Goal: Task Accomplishment & Management: Manage account settings

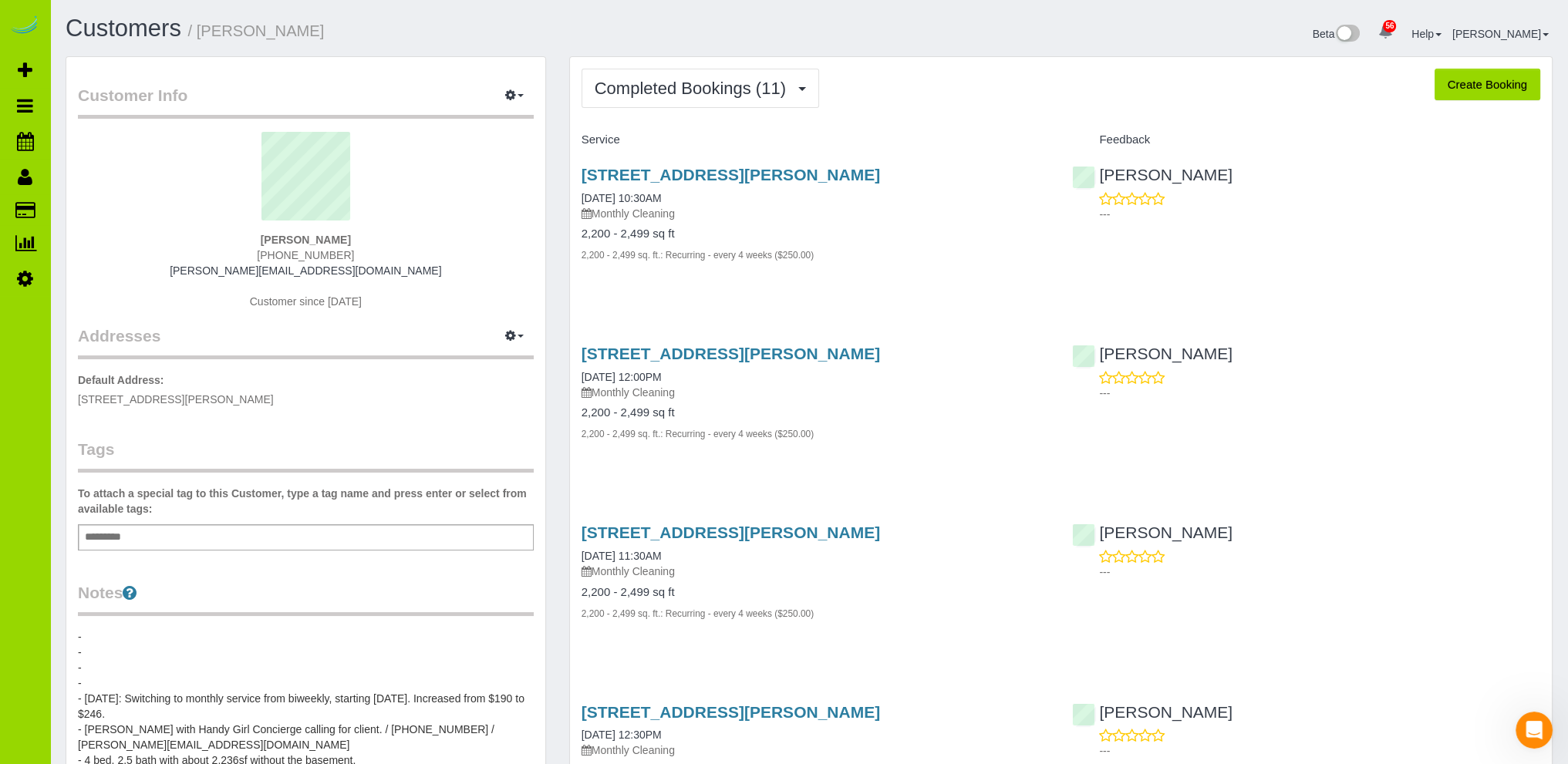
click at [201, 665] on pre "- - - - - [DATE]: Switching to monthly service from biweekly, starting [DATE]. …" at bounding box center [306, 753] width 456 height 247
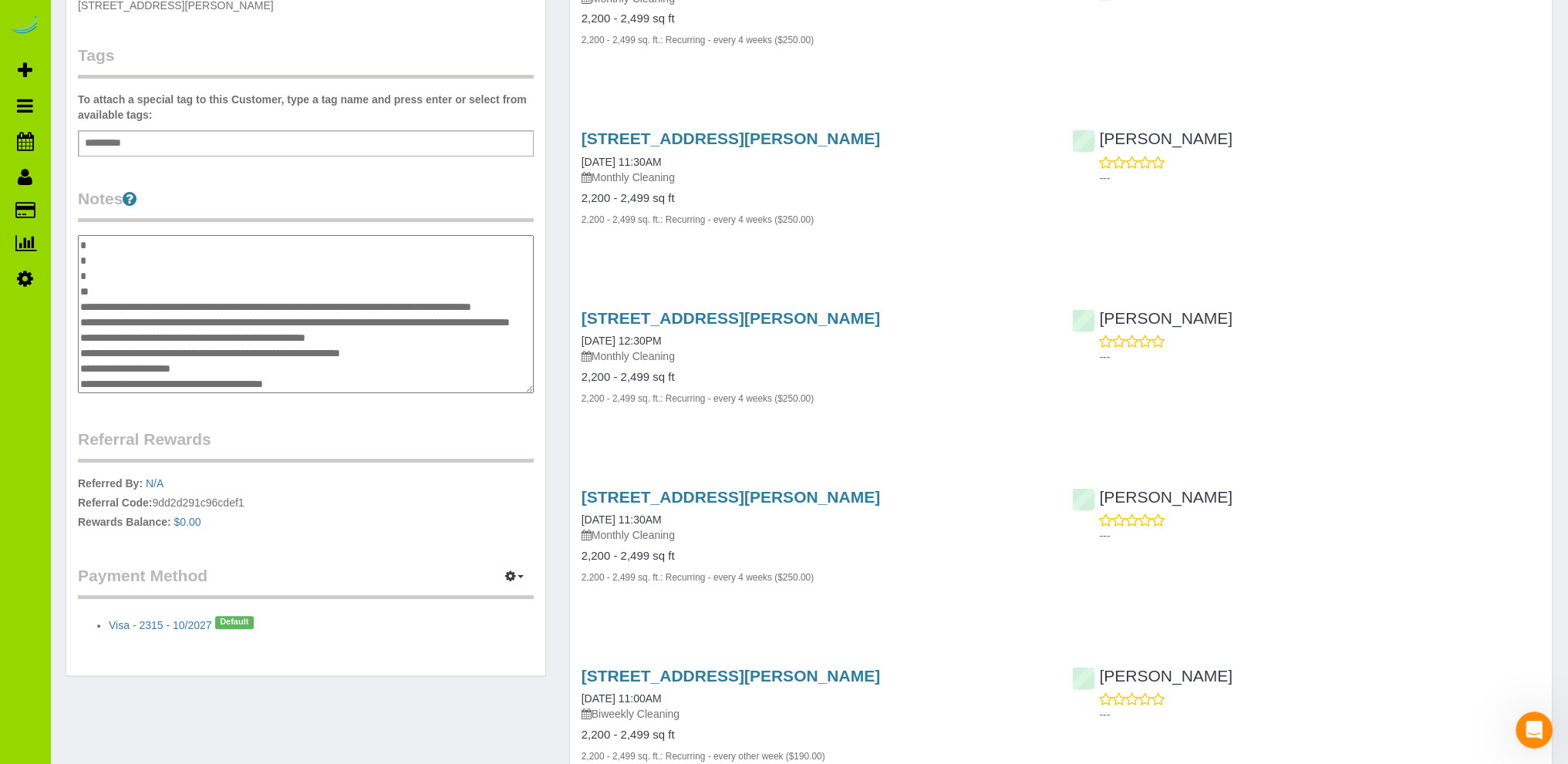
click at [111, 289] on textarea "**********" at bounding box center [306, 314] width 456 height 159
click at [107, 287] on textarea "**********" at bounding box center [306, 314] width 456 height 159
click at [271, 282] on textarea "**********" at bounding box center [306, 314] width 456 height 159
click at [235, 283] on textarea "**********" at bounding box center [306, 314] width 456 height 159
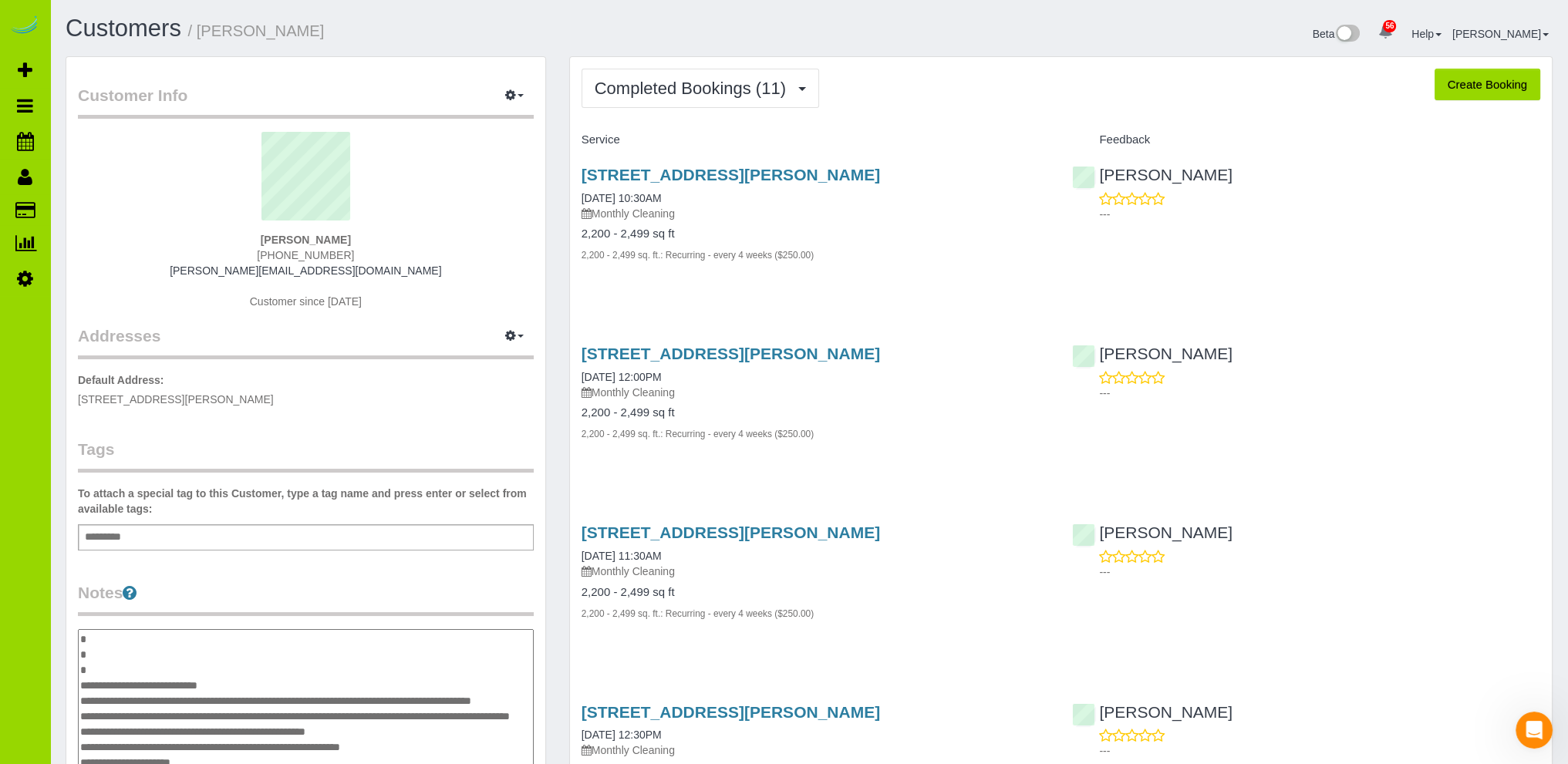
type textarea "**********"
drag, startPoint x: 575, startPoint y: 37, endPoint x: 441, endPoint y: 52, distance: 134.8
click at [567, 37] on h1 "Customers / [PERSON_NAME]" at bounding box center [431, 28] width 732 height 26
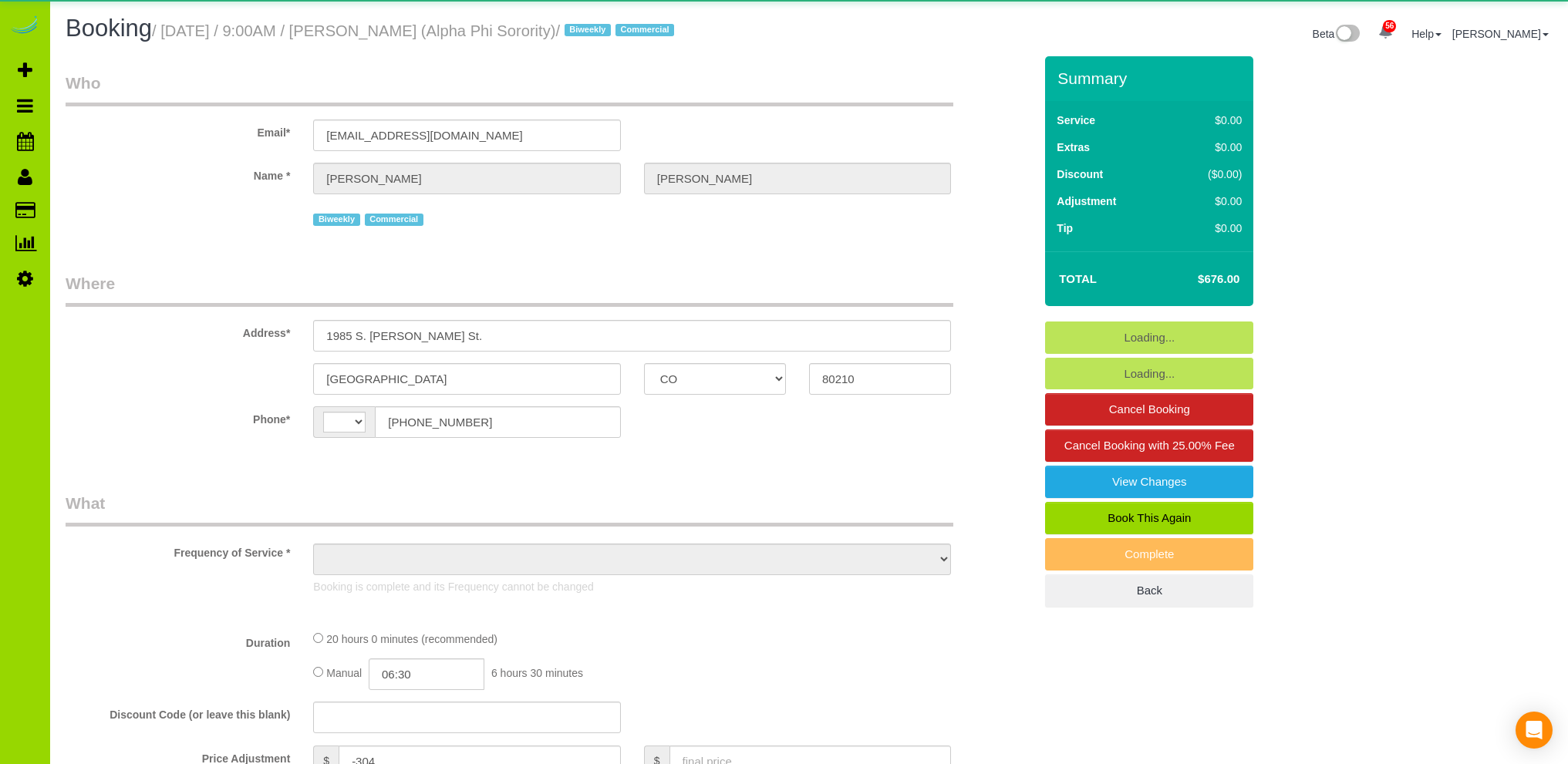
select select "CO"
select select "string:[GEOGRAPHIC_DATA]"
select select "object:1183"
select select "spot6"
select select "number:1"
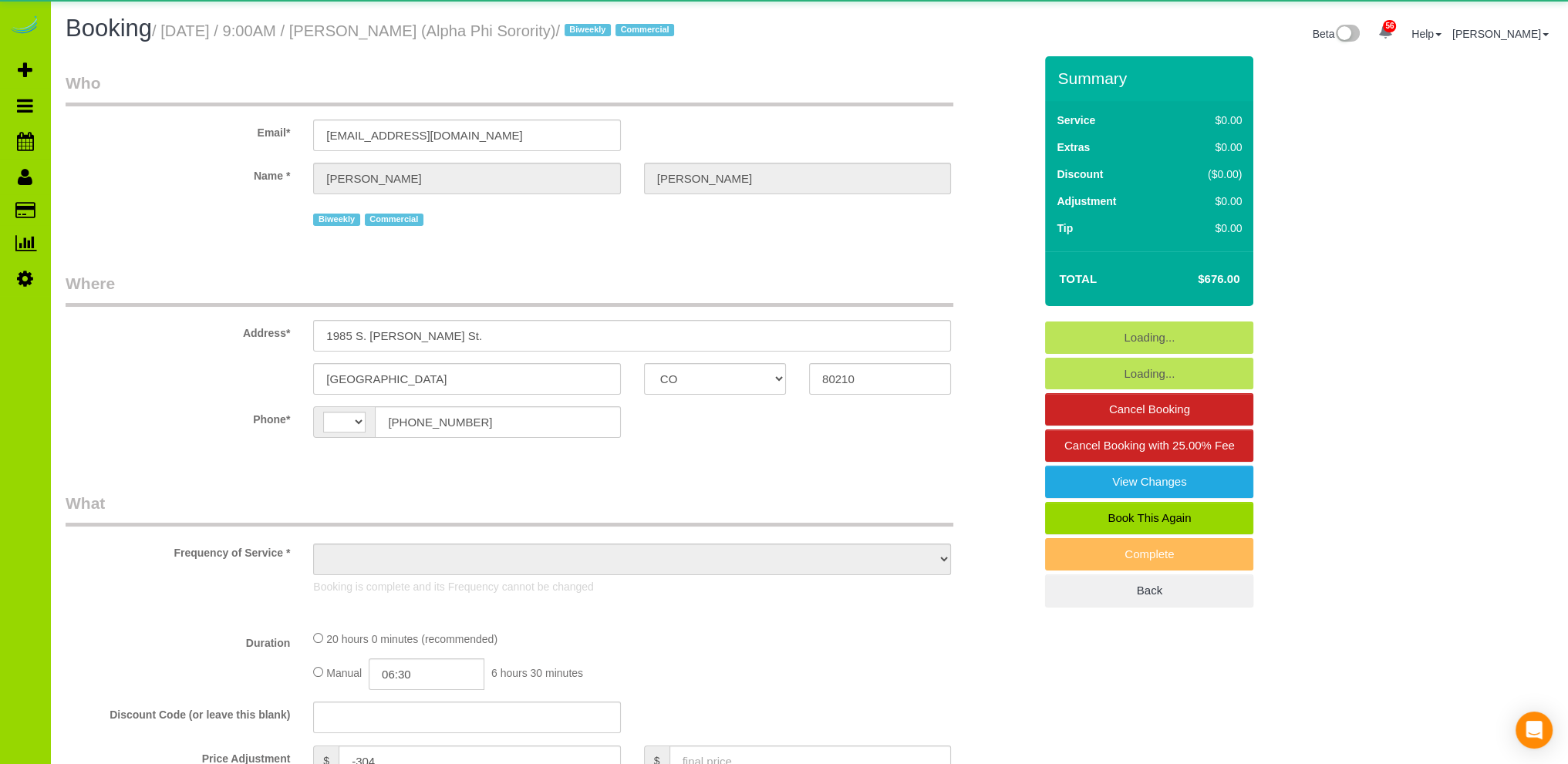
select select "number:21"
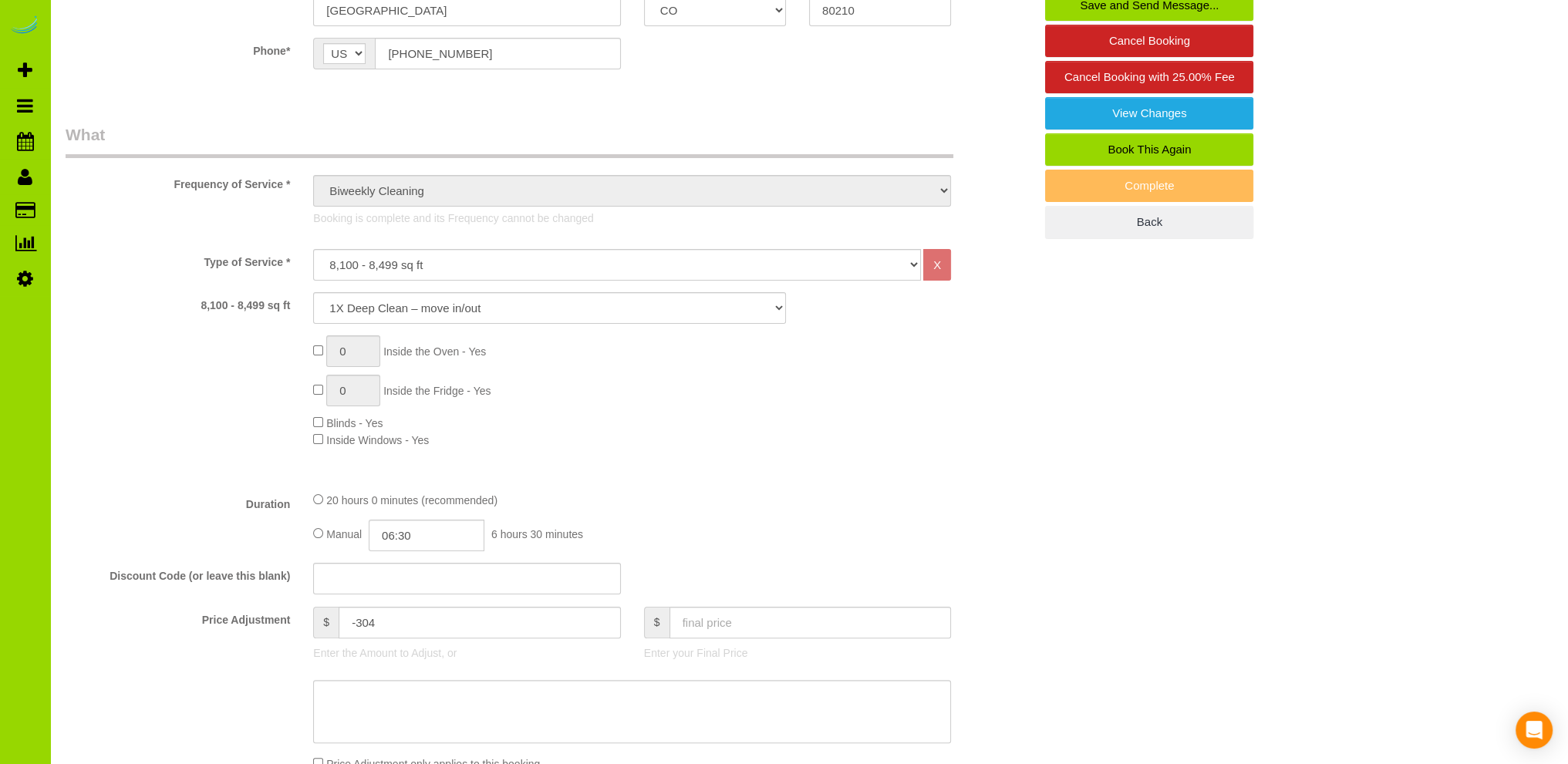
scroll to position [617, 0]
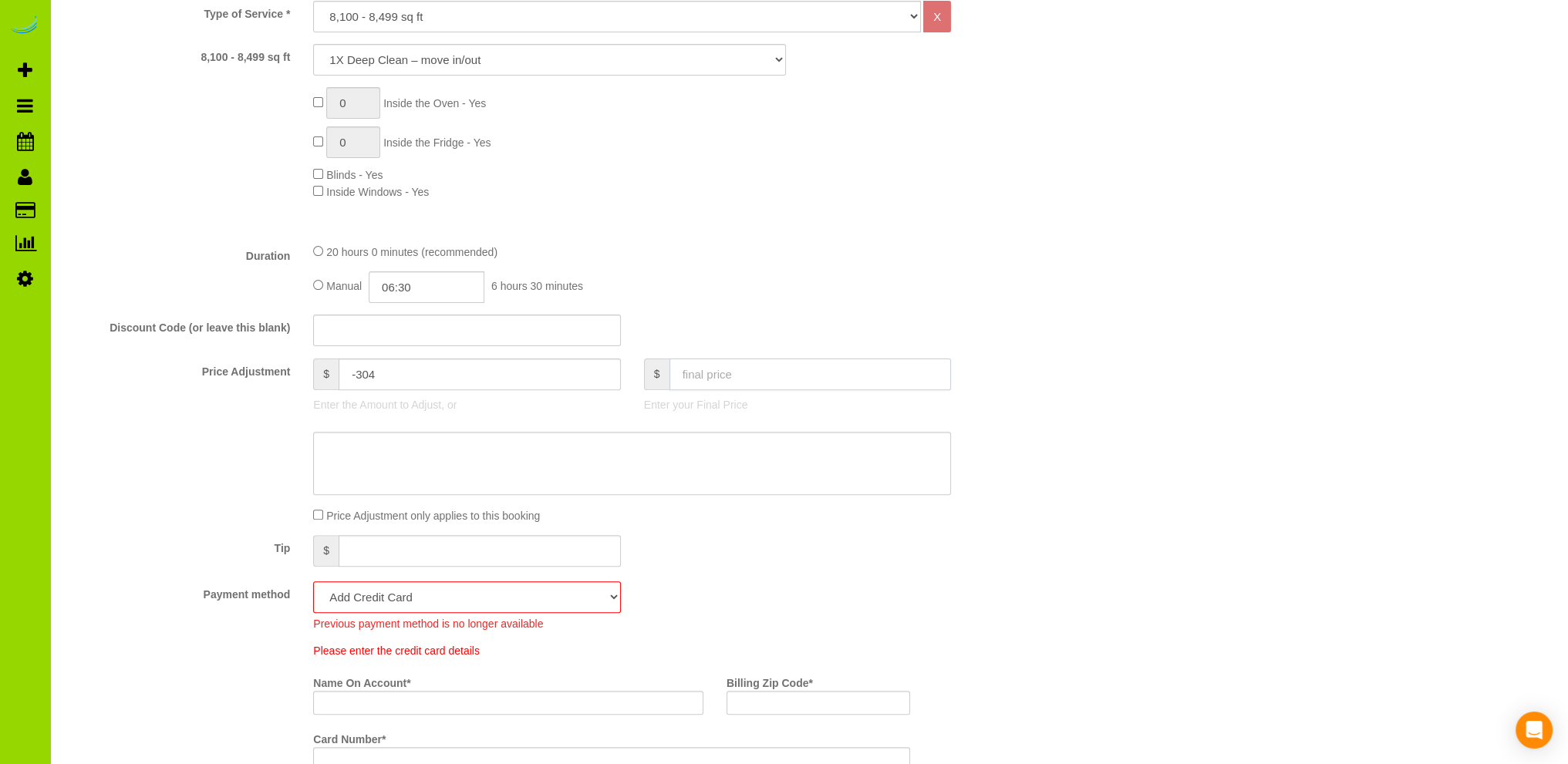
click at [752, 373] on input "text" at bounding box center [811, 373] width 282 height 31
type input "6"
type input "-974"
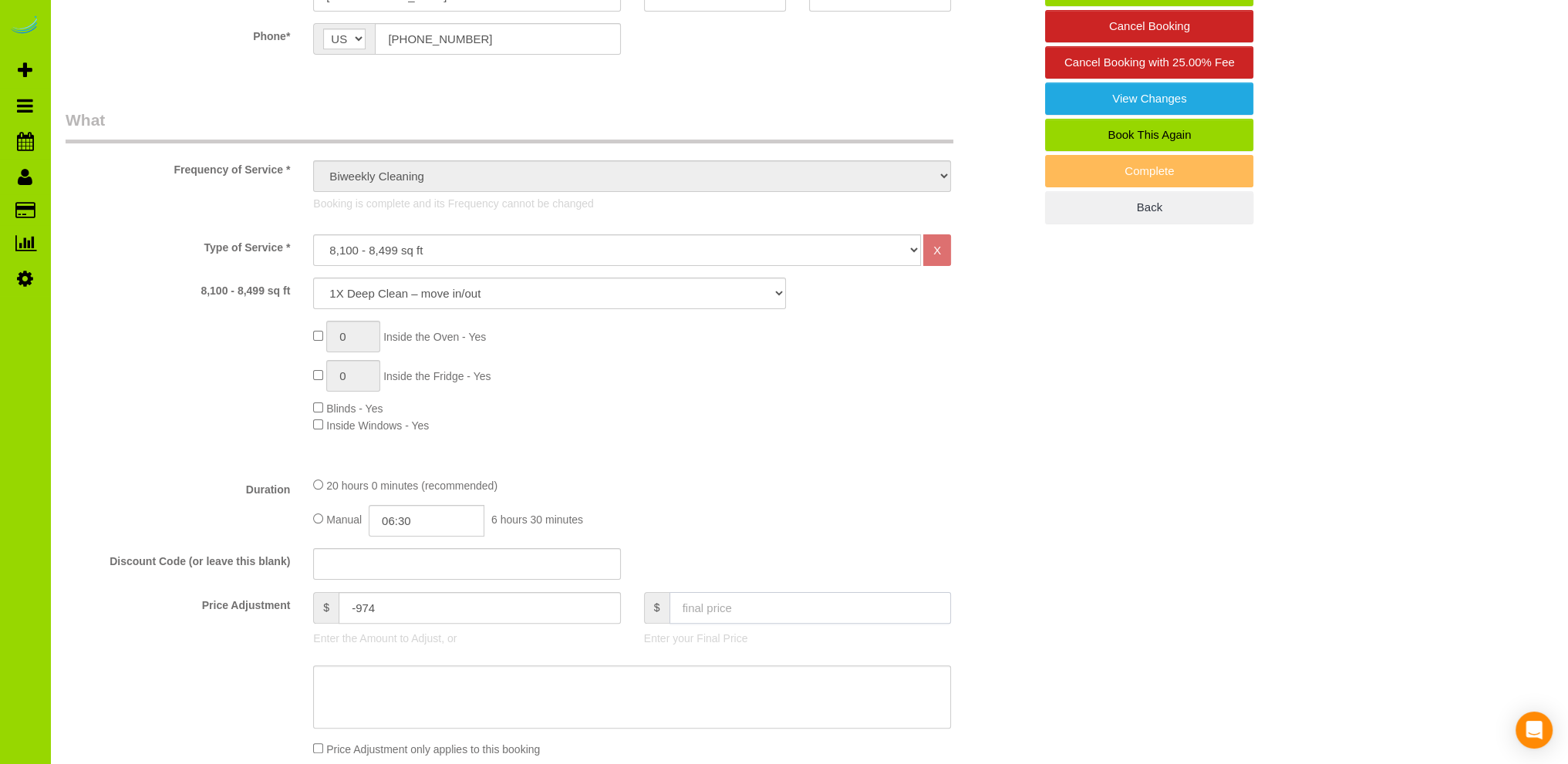
scroll to position [463, 0]
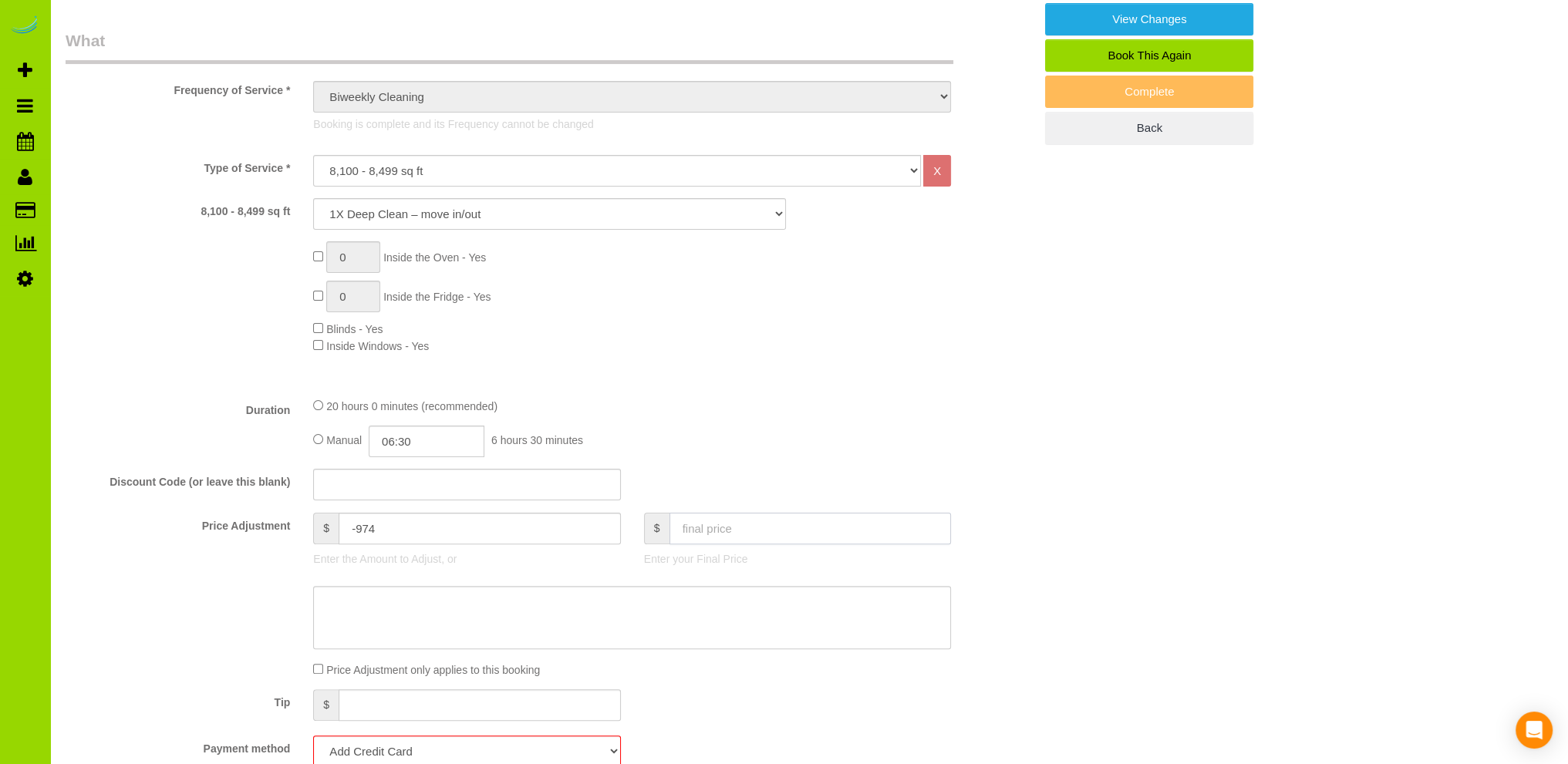
click at [697, 529] on input "text" at bounding box center [811, 528] width 282 height 31
type input "691"
type input "-289"
click at [1028, 491] on div "Discount Code (or leave this blank)" at bounding box center [549, 485] width 991 height 32
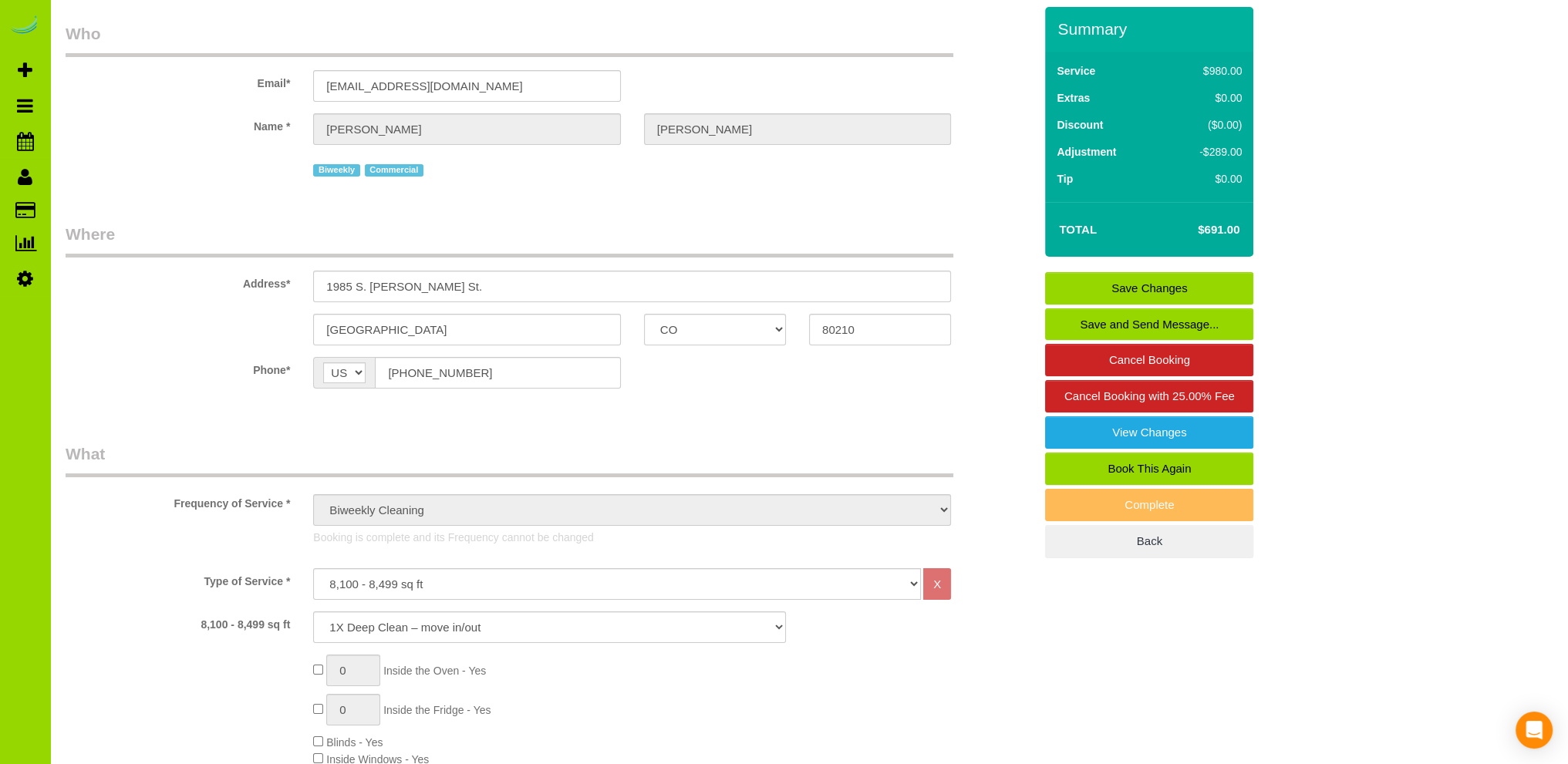
scroll to position [0, 0]
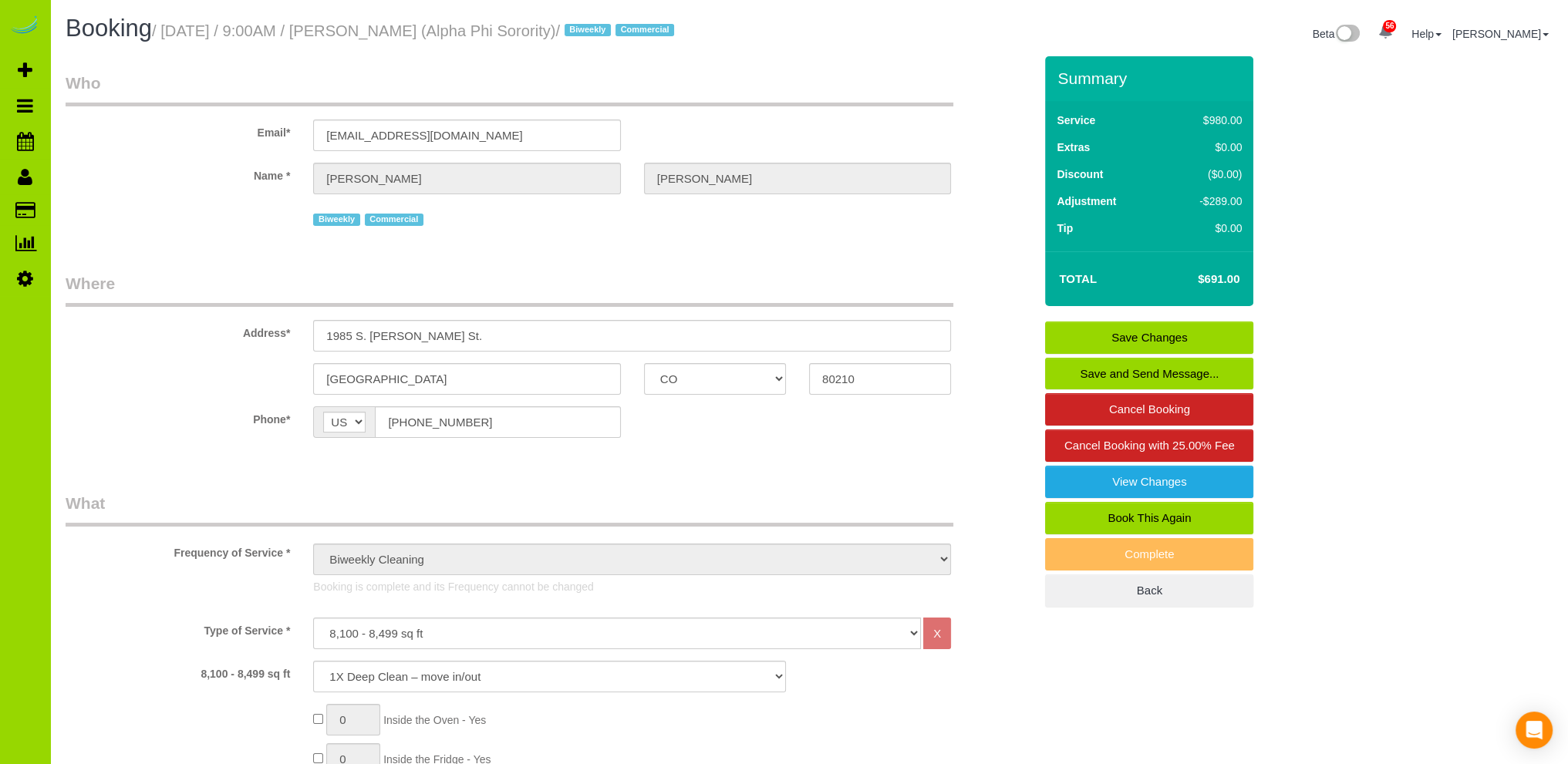
click at [1135, 333] on link "Save Changes" at bounding box center [1149, 338] width 208 height 32
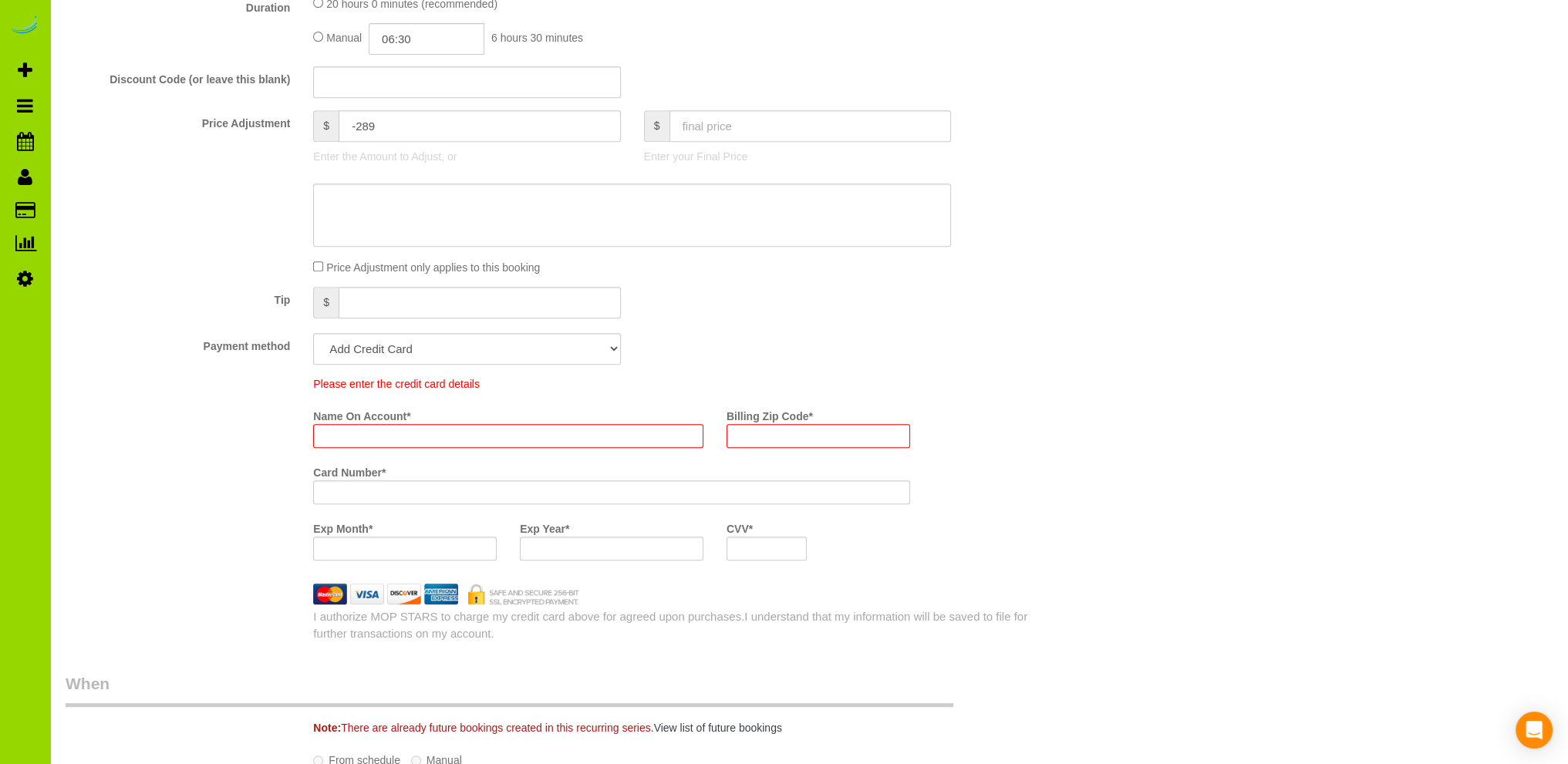
scroll to position [989, 0]
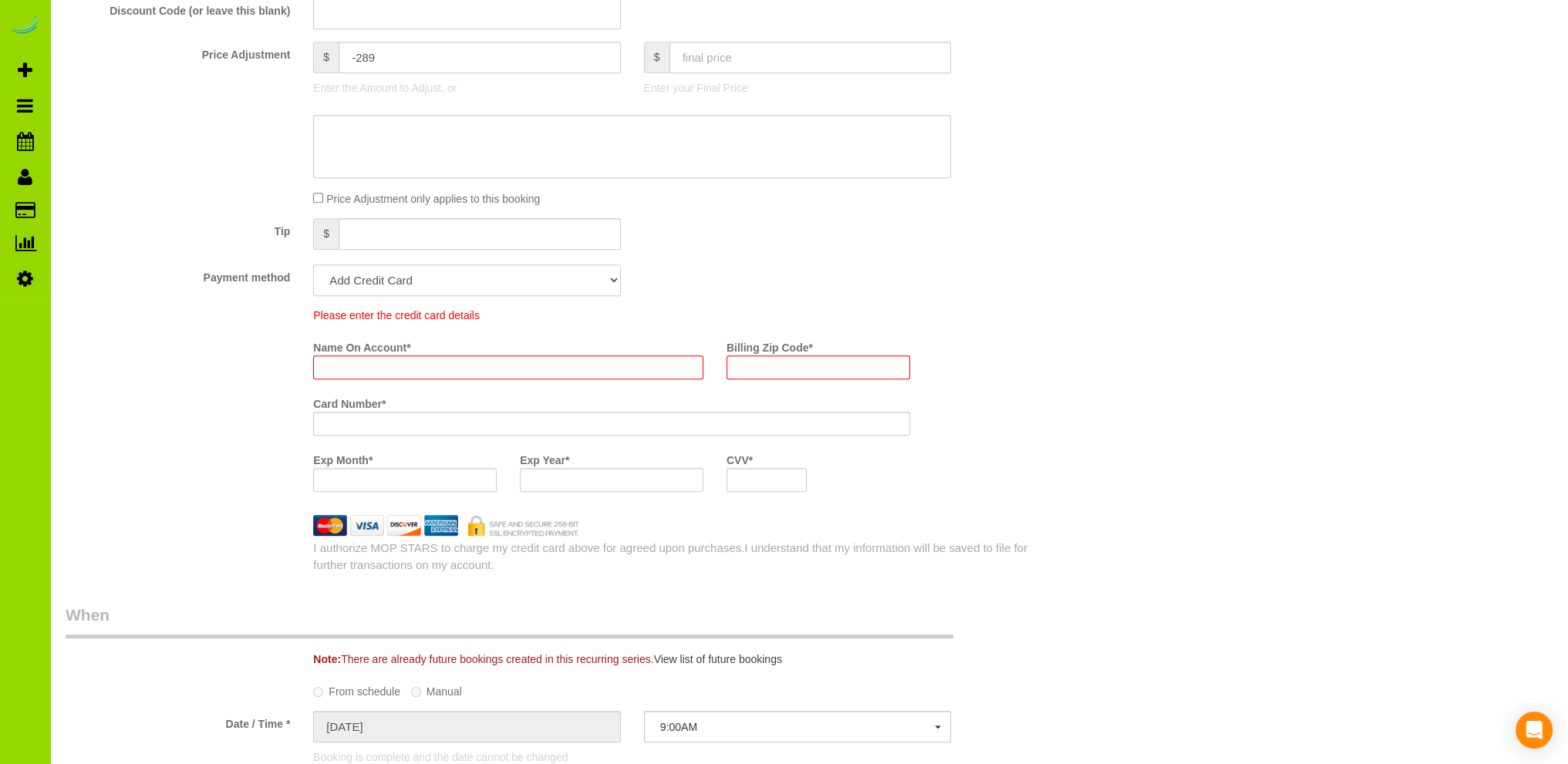
click at [607, 275] on select "Mastercard - 5771 - 01/2027 (Default) Add Credit Card ─────────────── Cash Chec…" at bounding box center [466, 280] width 307 height 31
select select "string:fspay-b452c7c5-a752-4635-b48c-b7a360c675a4"
click at [313, 265] on select "Mastercard - 5771 - 01/2027 (Default) Add Credit Card ─────────────── Cash Chec…" at bounding box center [466, 280] width 307 height 31
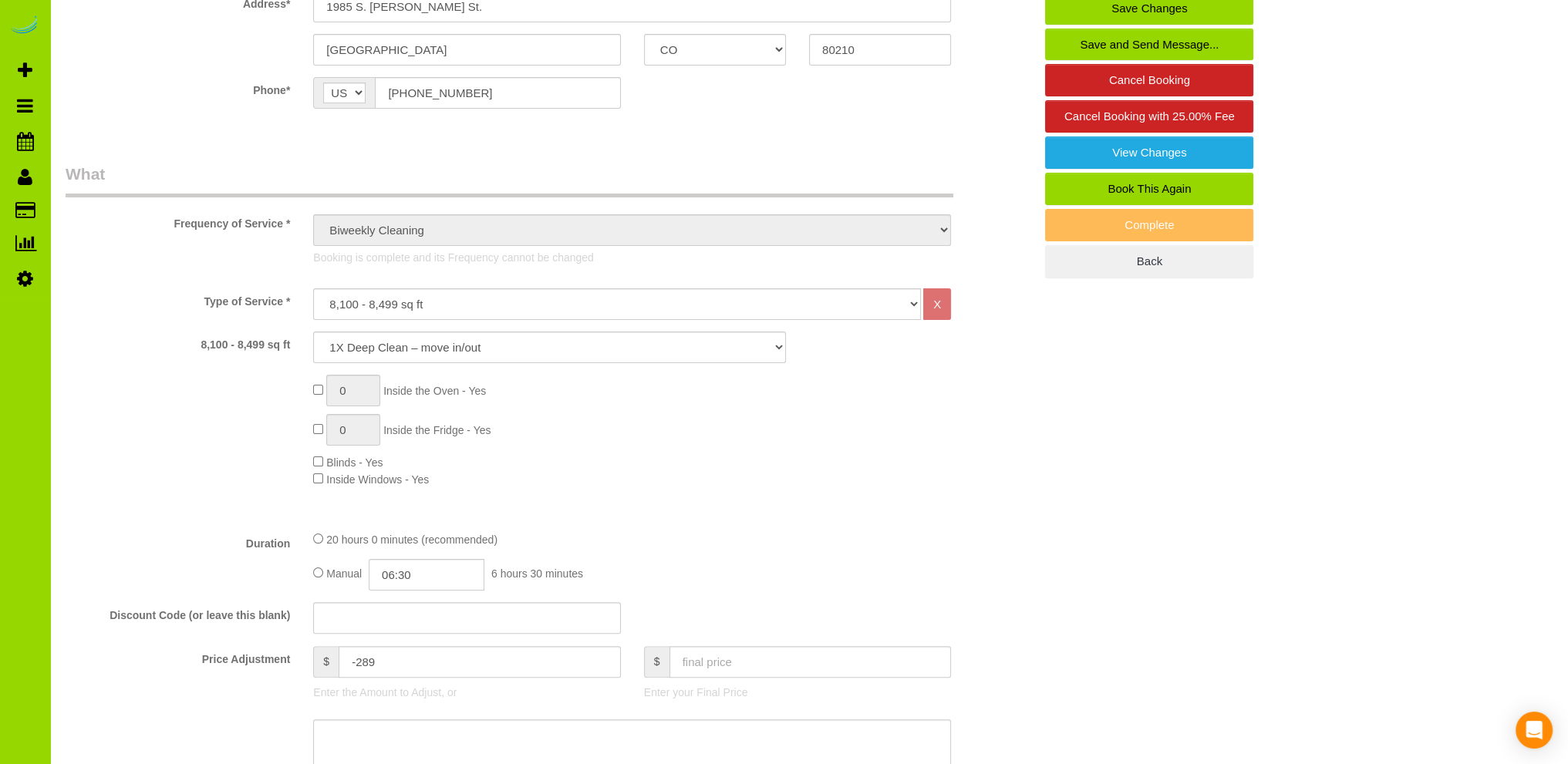
scroll to position [219, 0]
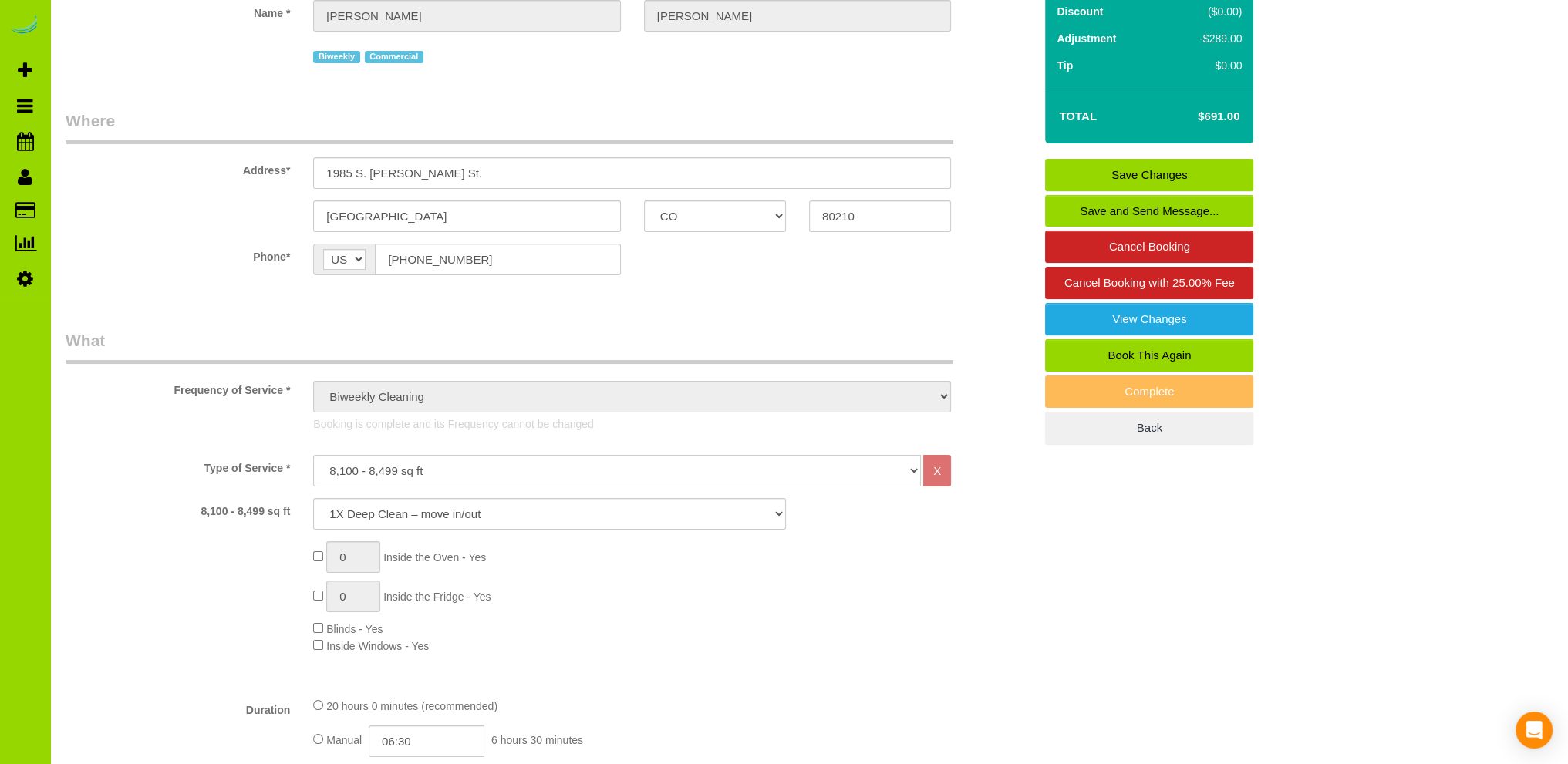
click at [1169, 172] on link "Save Changes" at bounding box center [1149, 175] width 208 height 32
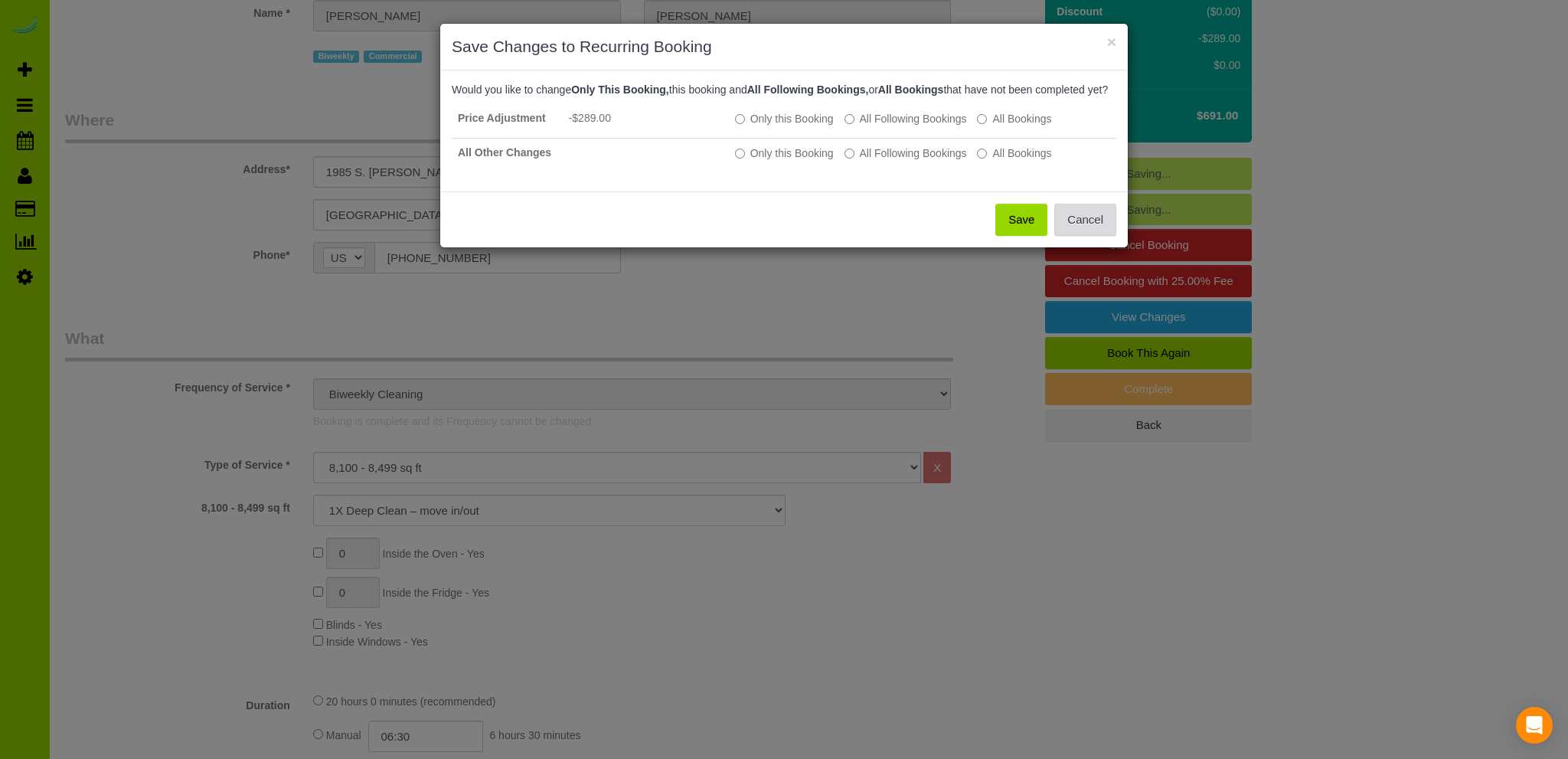
click at [1084, 236] on button "Cancel" at bounding box center [1085, 220] width 62 height 32
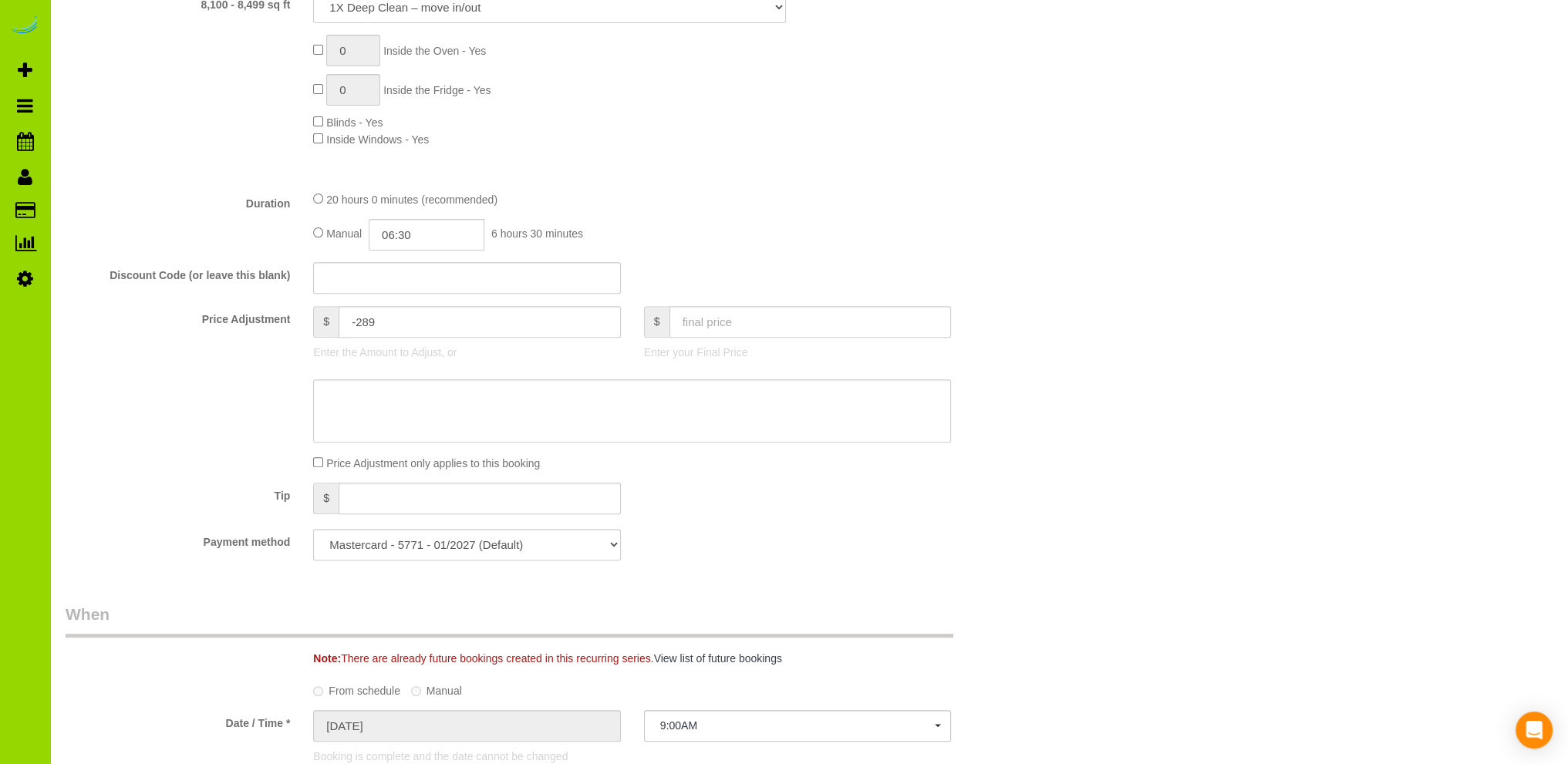
scroll to position [771, 0]
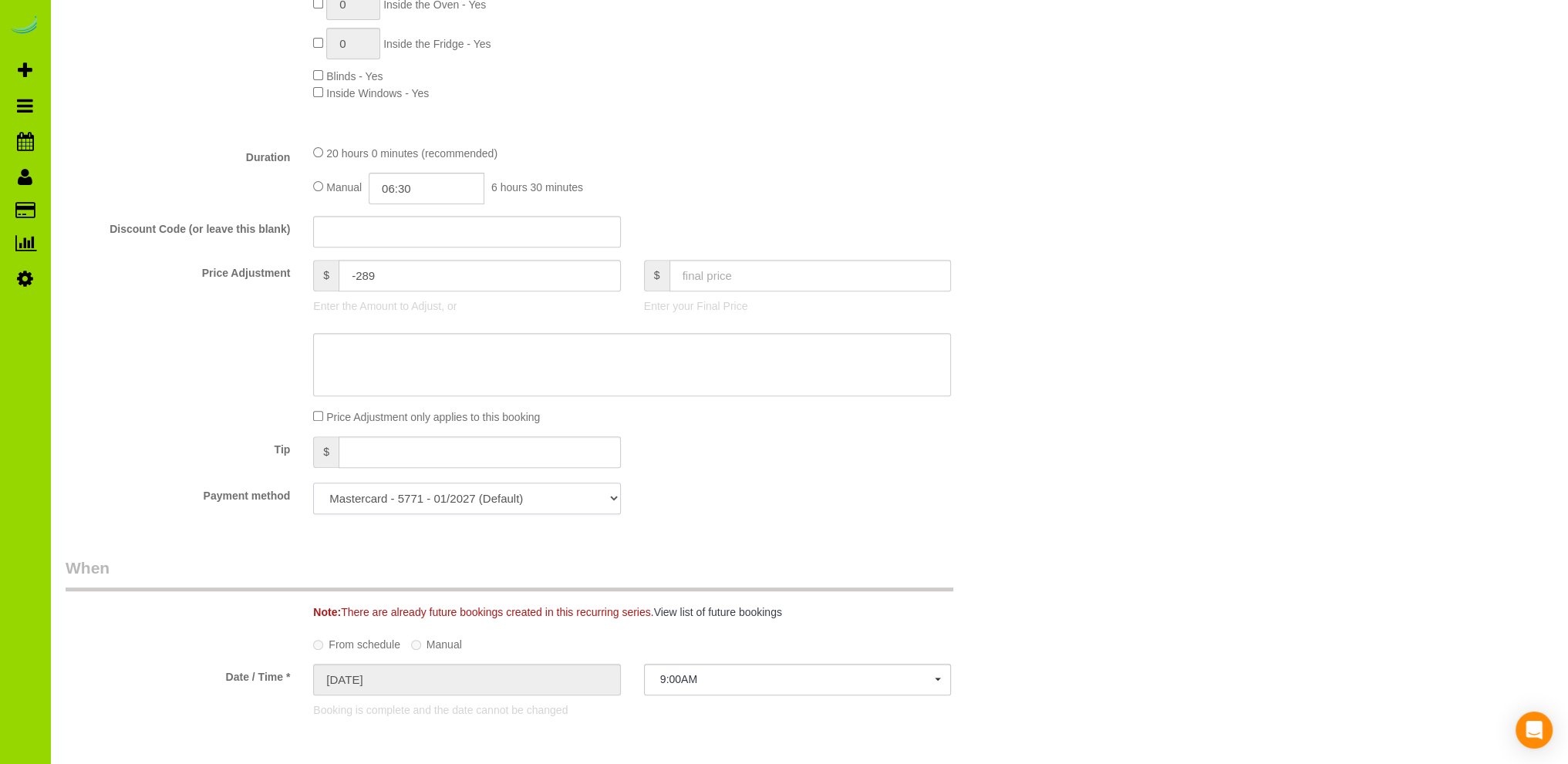
click at [611, 499] on select "Mastercard - 5771 - 01/2027 (Default) Add Credit Card ─────────────── Cash Chec…" at bounding box center [466, 498] width 307 height 31
click at [313, 483] on select "Mastercard - 5771 - 01/2027 (Default) Add Credit Card ─────────────── Cash Chec…" at bounding box center [466, 498] width 307 height 31
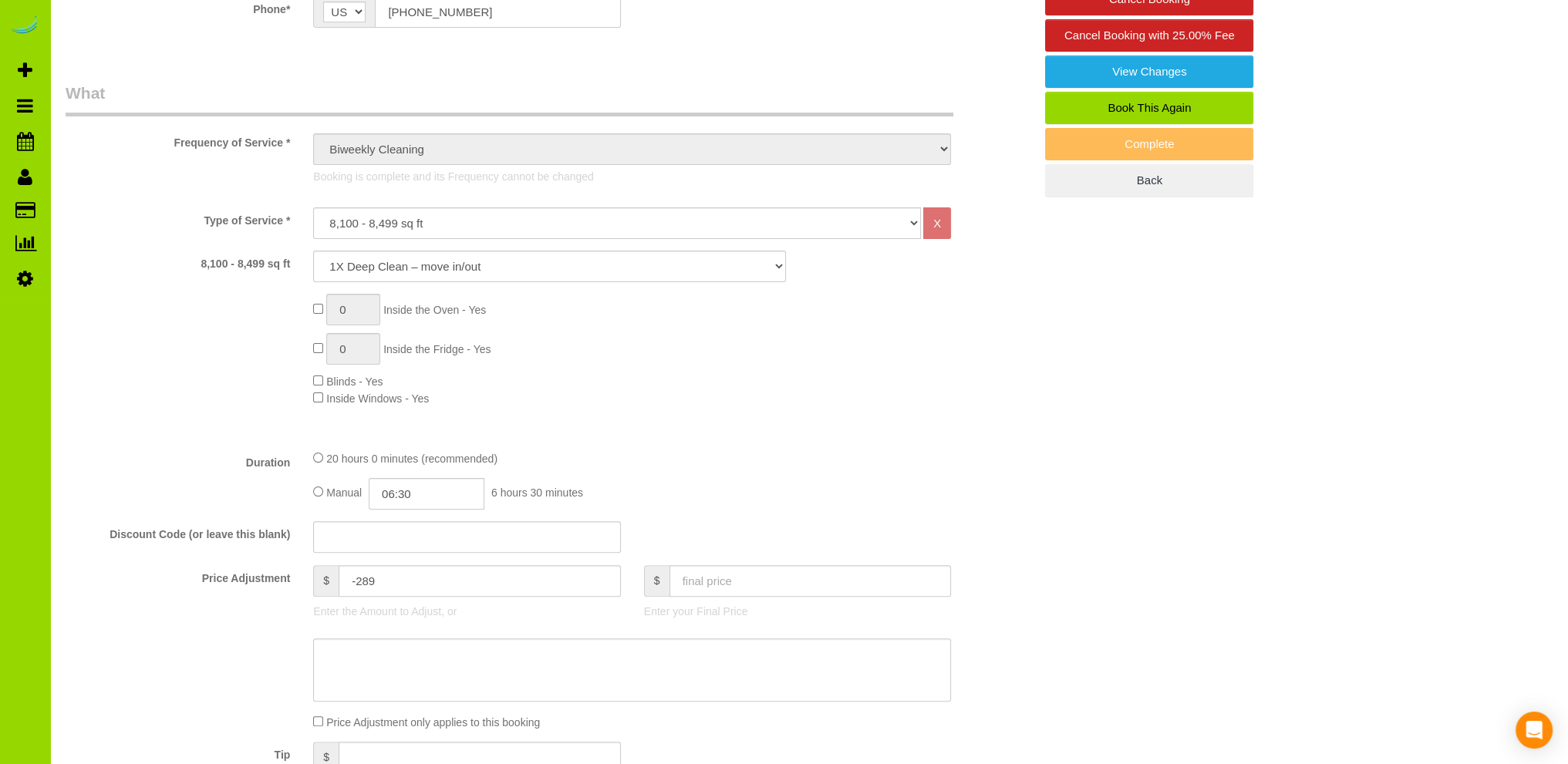
scroll to position [0, 0]
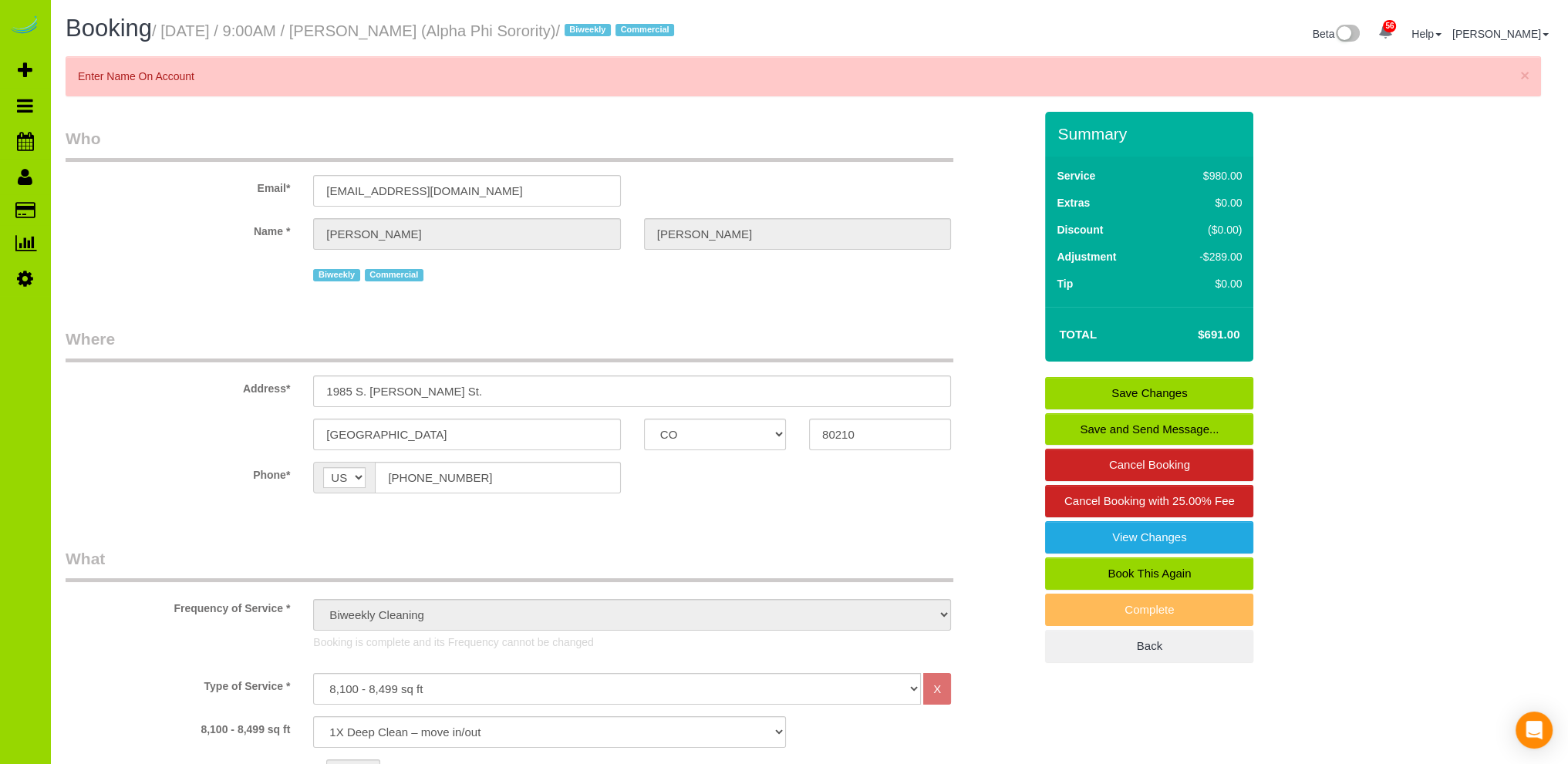
click at [1138, 389] on link "Save Changes" at bounding box center [1149, 393] width 208 height 32
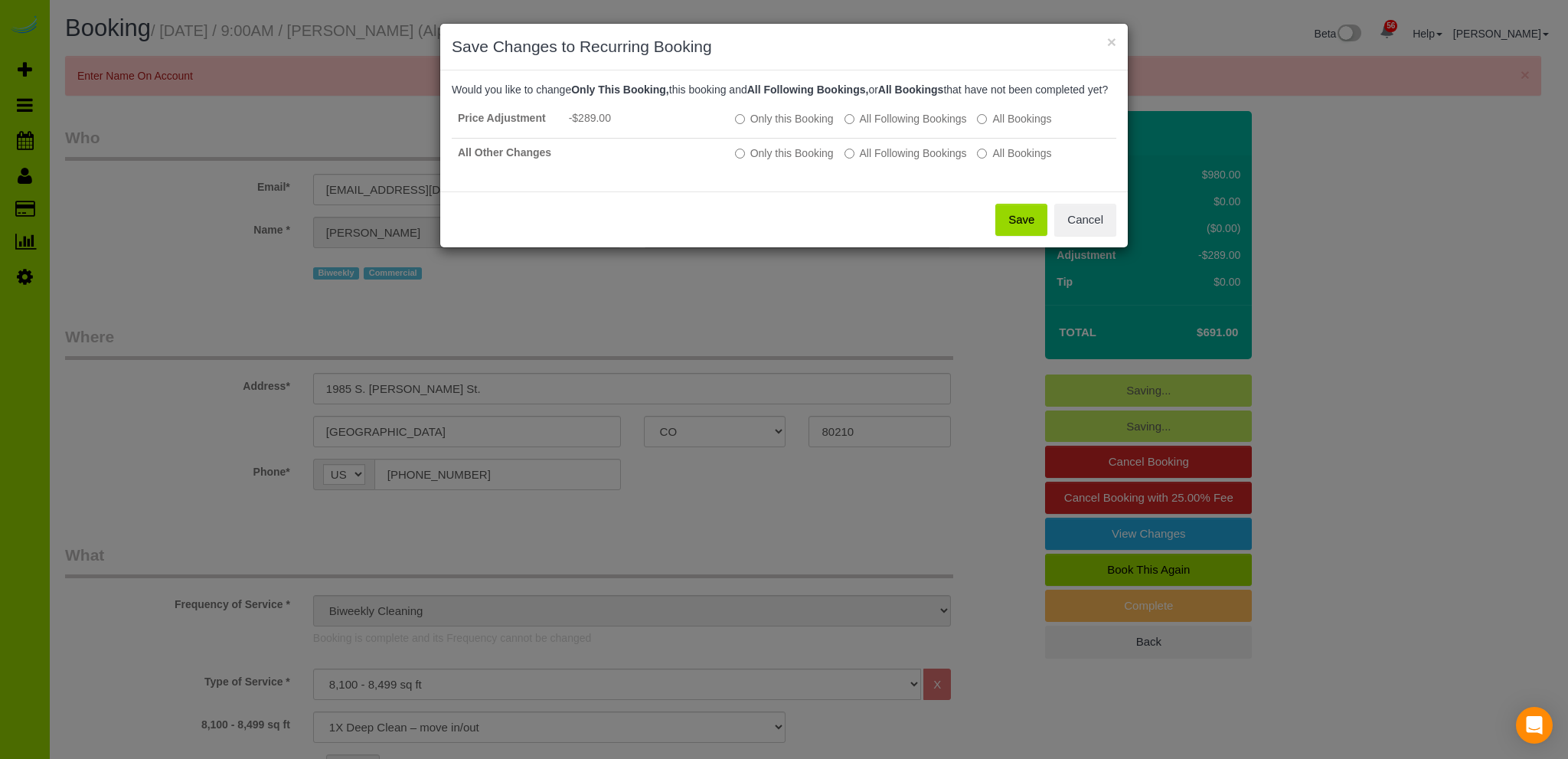
click at [1021, 229] on button "Save" at bounding box center [1021, 220] width 52 height 32
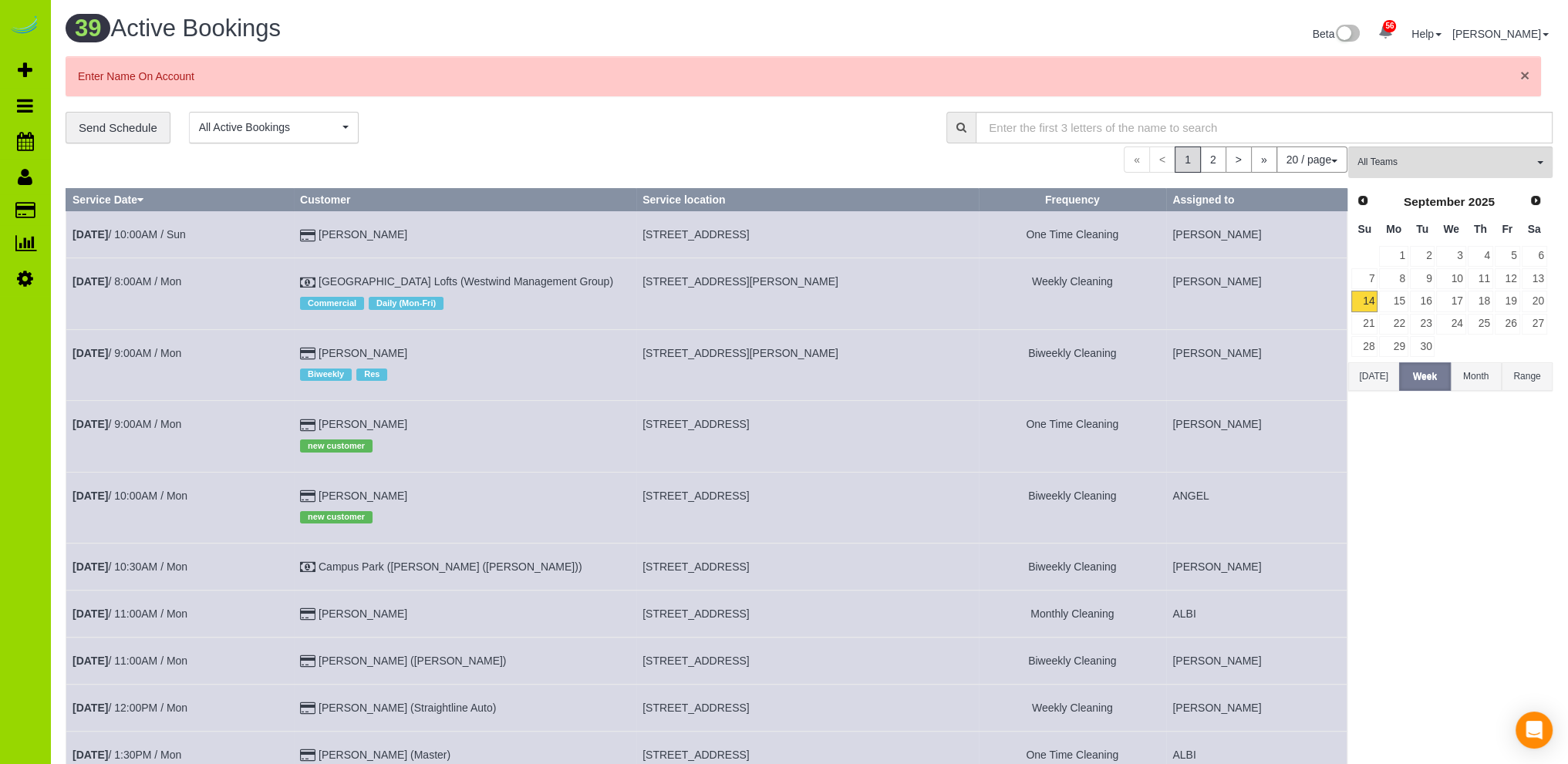
click at [1523, 71] on span "×" at bounding box center [1524, 75] width 9 height 18
